Goal: Complete application form: Complete application form

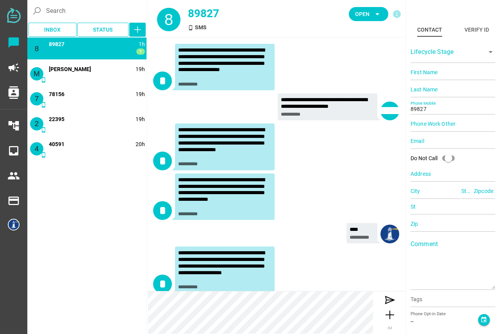
scroll to position [235, 0]
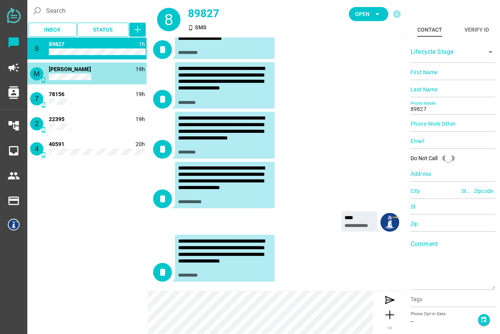
click at [89, 73] on div "M phone_android 19h [PERSON_NAME]" at bounding box center [86, 74] width 119 height 22
type input "[PERSON_NAME]"
type input "C"
type input "14152166899"
type input "[GEOGRAPHIC_DATA], [GEOGRAPHIC_DATA], [GEOGRAPHIC_DATA], [GEOGRAPHIC_DATA]"
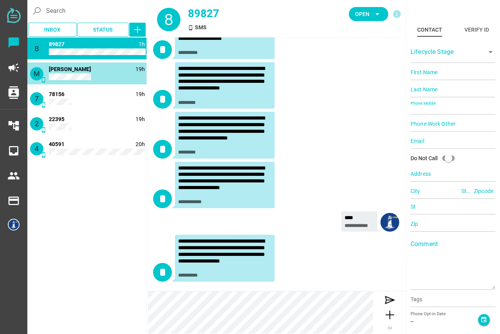
type input "CA"
type input "94607"
type input "CA"
type input "94607"
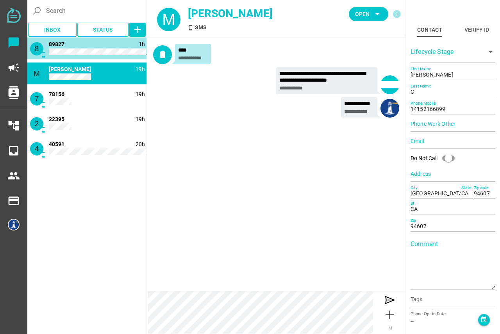
type input "89827"
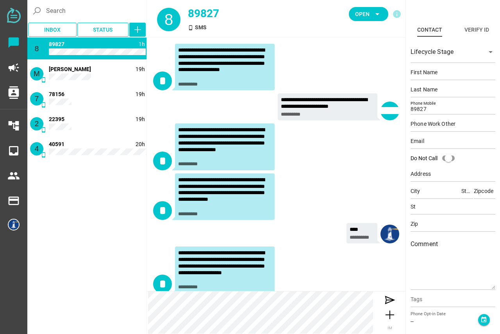
scroll to position [235, 0]
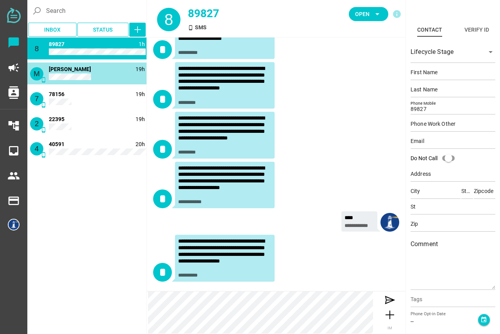
click at [88, 68] on div "M phone_android 19h [PERSON_NAME]" at bounding box center [86, 74] width 119 height 22
type input "[PERSON_NAME]"
type input "C"
type input "14152166899"
type input "[GEOGRAPHIC_DATA], [GEOGRAPHIC_DATA], [GEOGRAPHIC_DATA], [GEOGRAPHIC_DATA]"
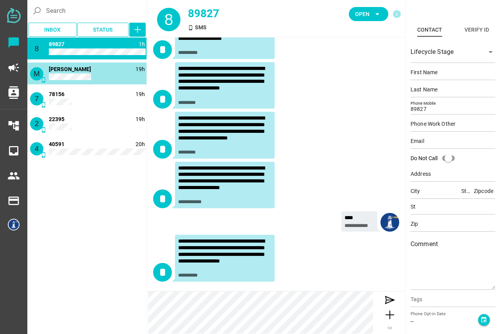
type input "CA"
type input "94607"
type input "CA"
type input "94607"
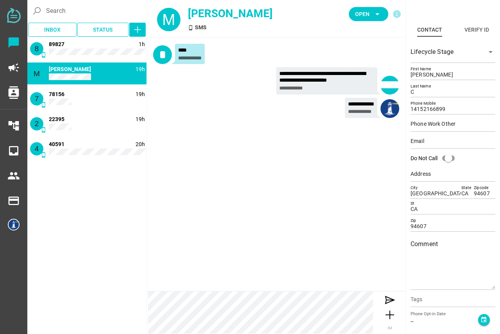
scroll to position [0, 0]
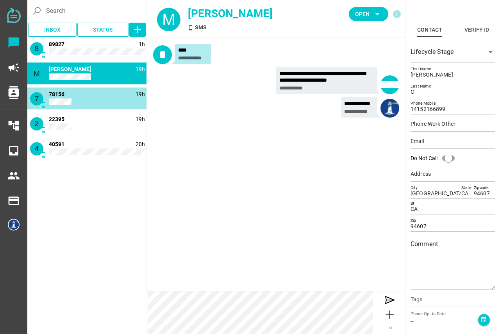
click at [89, 97] on div "7 phone_android 19h 78156" at bounding box center [86, 99] width 119 height 22
type input "78156"
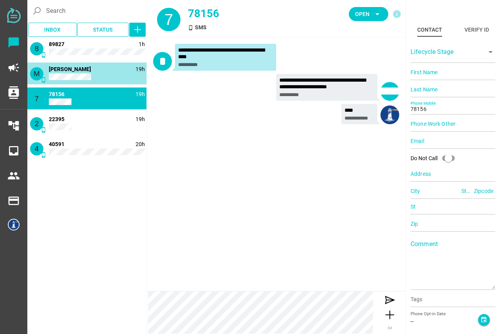
type input "[PERSON_NAME]"
type input "C"
type input "14152166899"
type input "[GEOGRAPHIC_DATA], [GEOGRAPHIC_DATA], [GEOGRAPHIC_DATA], [GEOGRAPHIC_DATA]"
type input "CA"
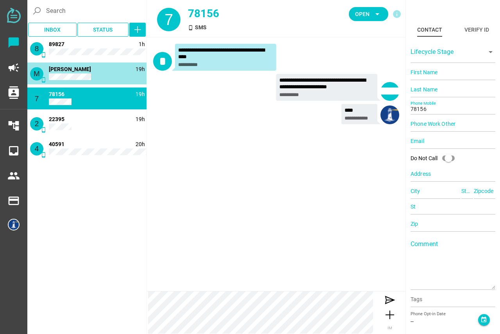
type input "94607"
type input "CA"
type input "94607"
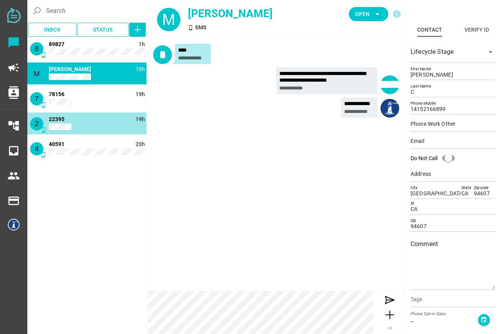
click at [84, 118] on div "2 phone_android 19h 22395" at bounding box center [86, 124] width 119 height 22
type input "22395"
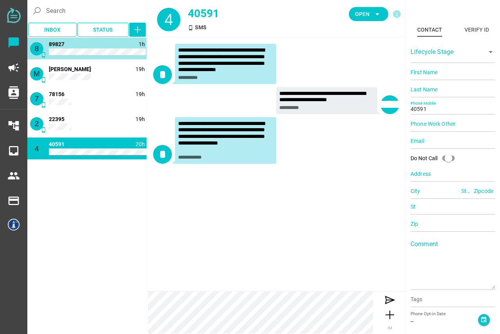
click at [86, 45] on div "8 phone_android 1h 89827" at bounding box center [86, 49] width 119 height 22
type input "89827"
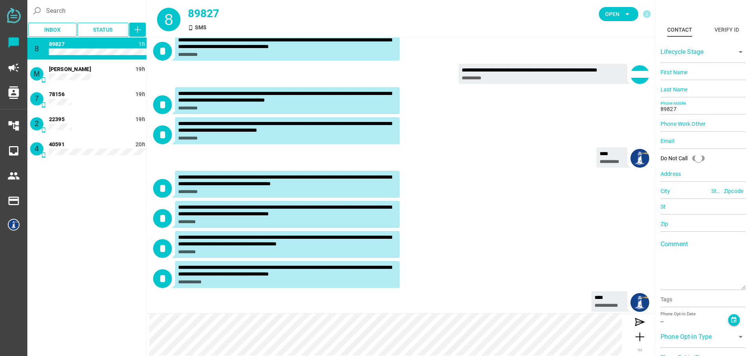
scroll to position [49, 0]
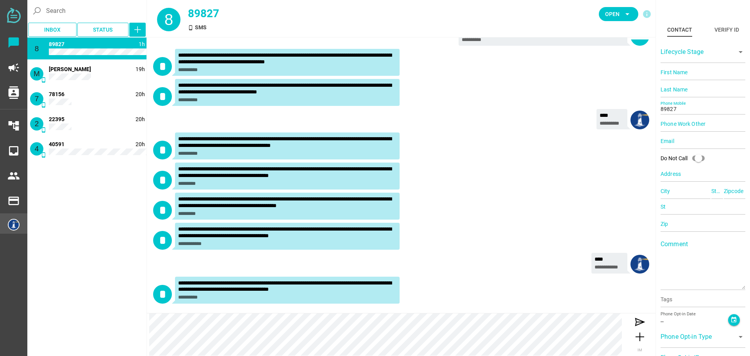
click at [7, 223] on div at bounding box center [13, 223] width 27 height 20
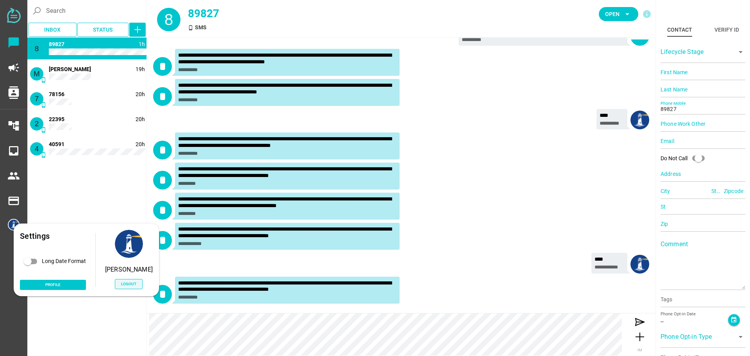
click at [121, 282] on span "Logout" at bounding box center [128, 284] width 15 height 7
